Goal: Task Accomplishment & Management: Use online tool/utility

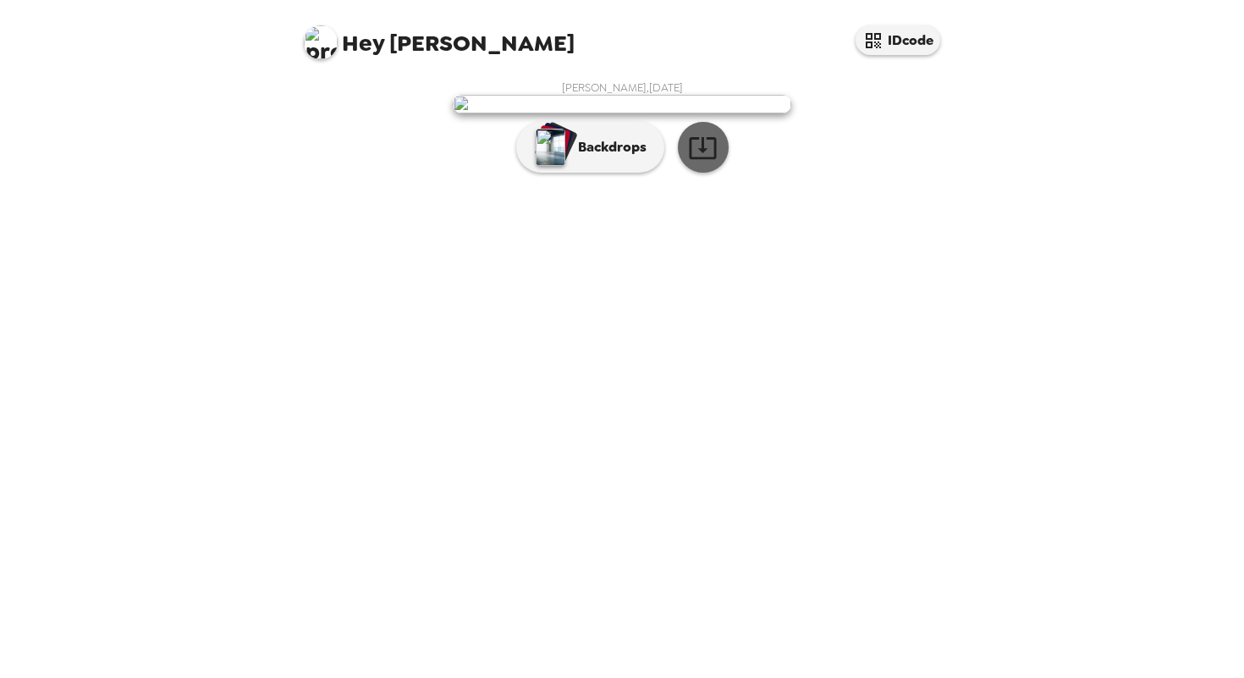
click at [709, 163] on icon "button" at bounding box center [703, 148] width 30 height 30
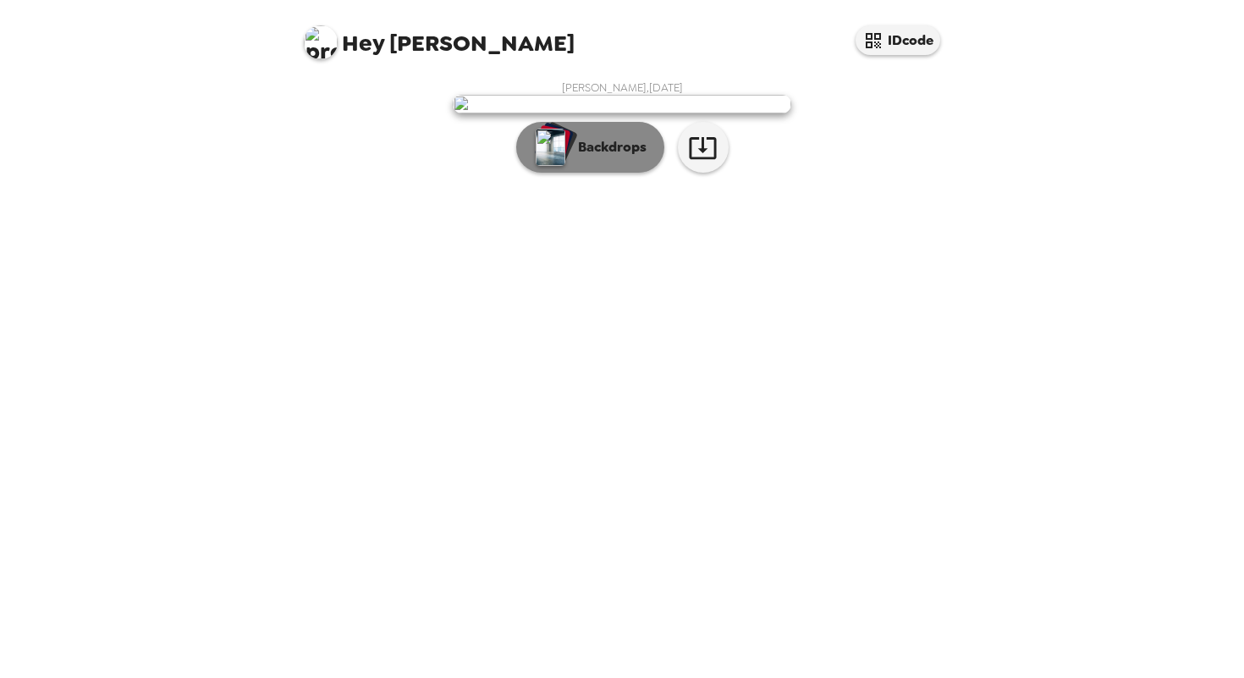
click at [572, 157] on p "Backdrops" at bounding box center [608, 147] width 77 height 20
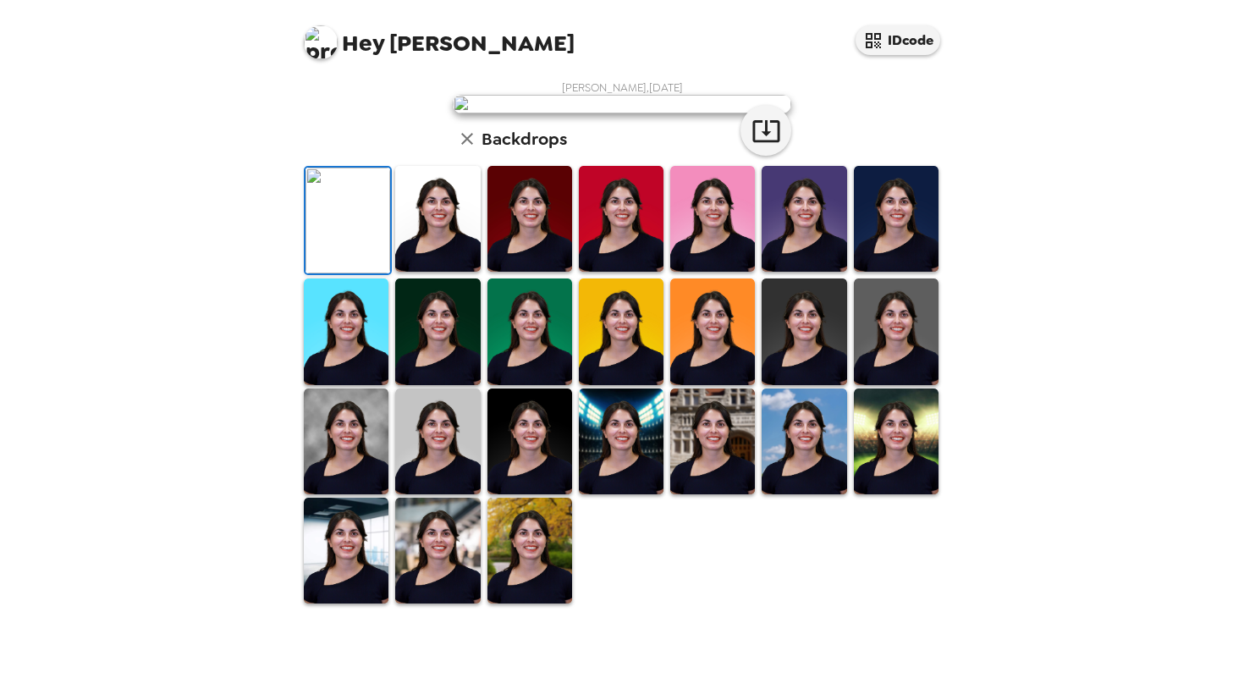
scroll to position [359, 0]
click at [445, 272] on img at bounding box center [437, 219] width 85 height 106
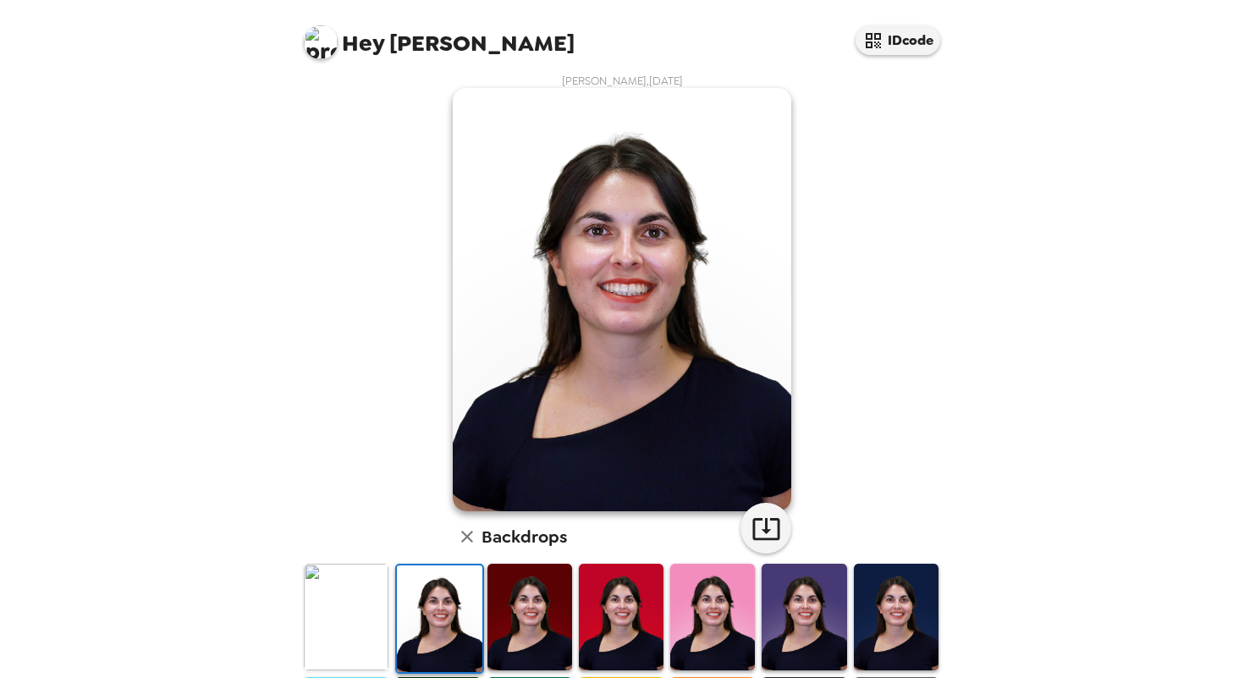
scroll to position [0, 0]
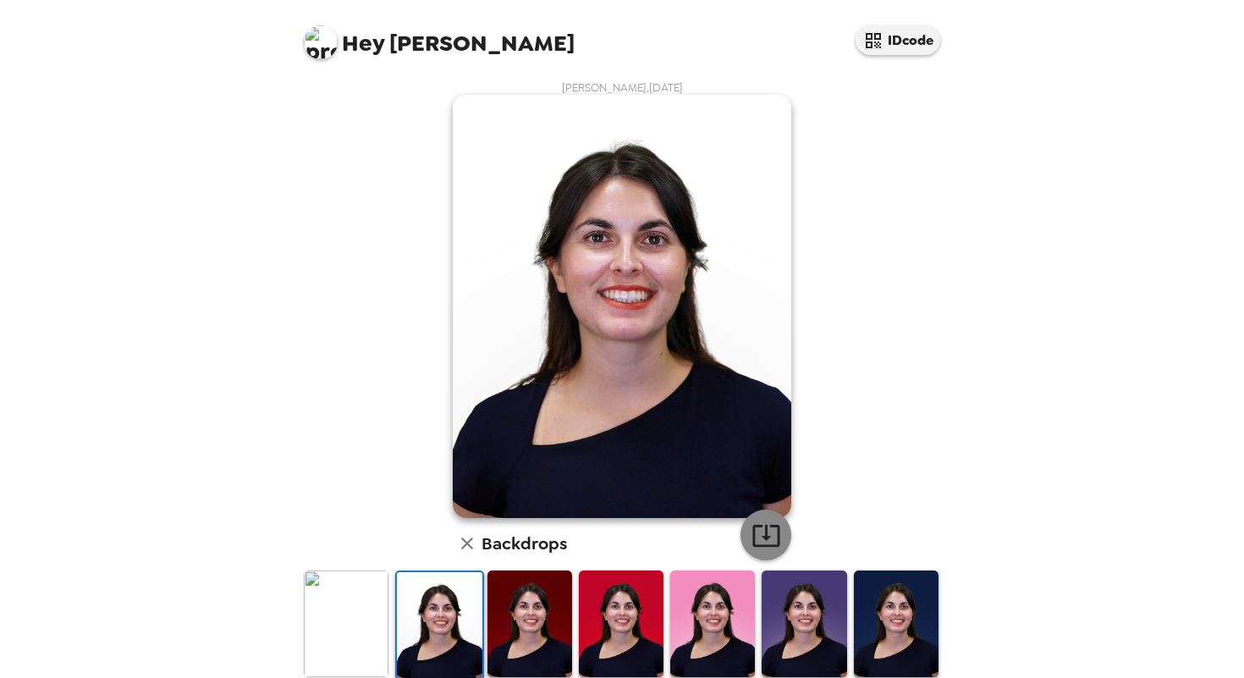
click at [767, 534] on icon "button" at bounding box center [766, 536] width 27 height 22
